Goal: Communication & Community: Ask a question

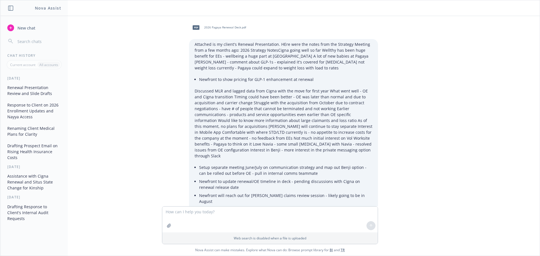
scroll to position [28, 0]
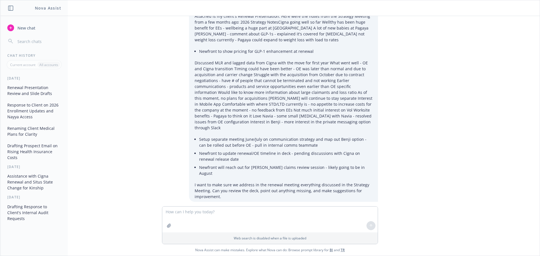
click at [19, 28] on span "New chat" at bounding box center [25, 28] width 19 height 6
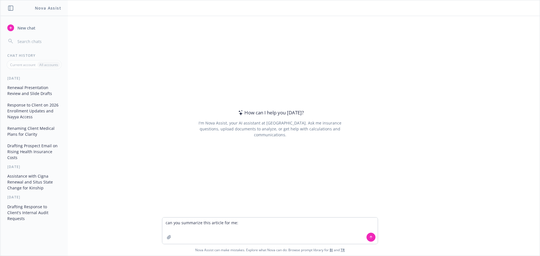
type textarea "lor ips dolorsita cons adipisc eli se: Doeius Temporinc Utlab etd Magnaaliqu en…"
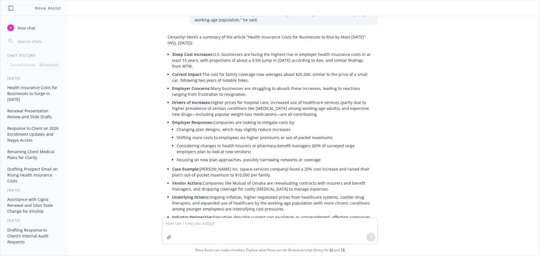
scroll to position [588, 0]
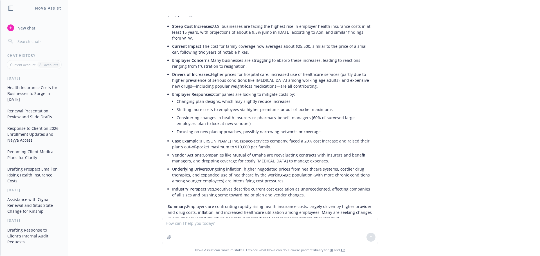
click at [143, 172] on div "can you summarize this article for me: Health Insurance Costs for Businesses to…" at bounding box center [270, 117] width 540 height 202
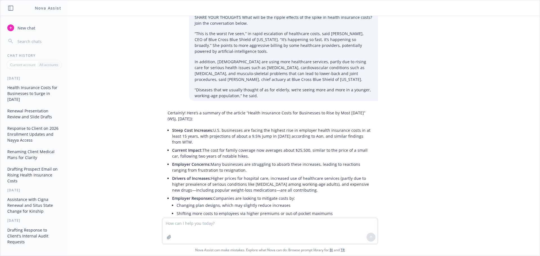
scroll to position [534, 0]
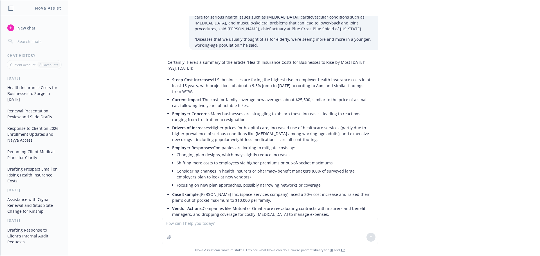
click at [32, 107] on button "Renewal Presentation Review and Slide Drafts" at bounding box center [34, 113] width 58 height 15
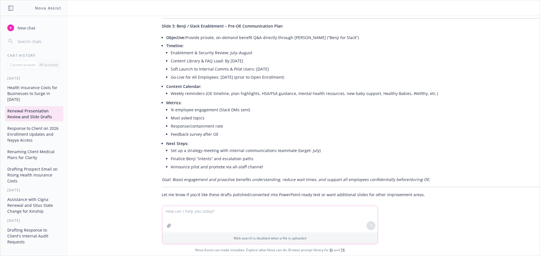
scroll to position [1056, 5]
click at [25, 26] on span "New chat" at bounding box center [25, 28] width 19 height 6
